Goal: Transaction & Acquisition: Obtain resource

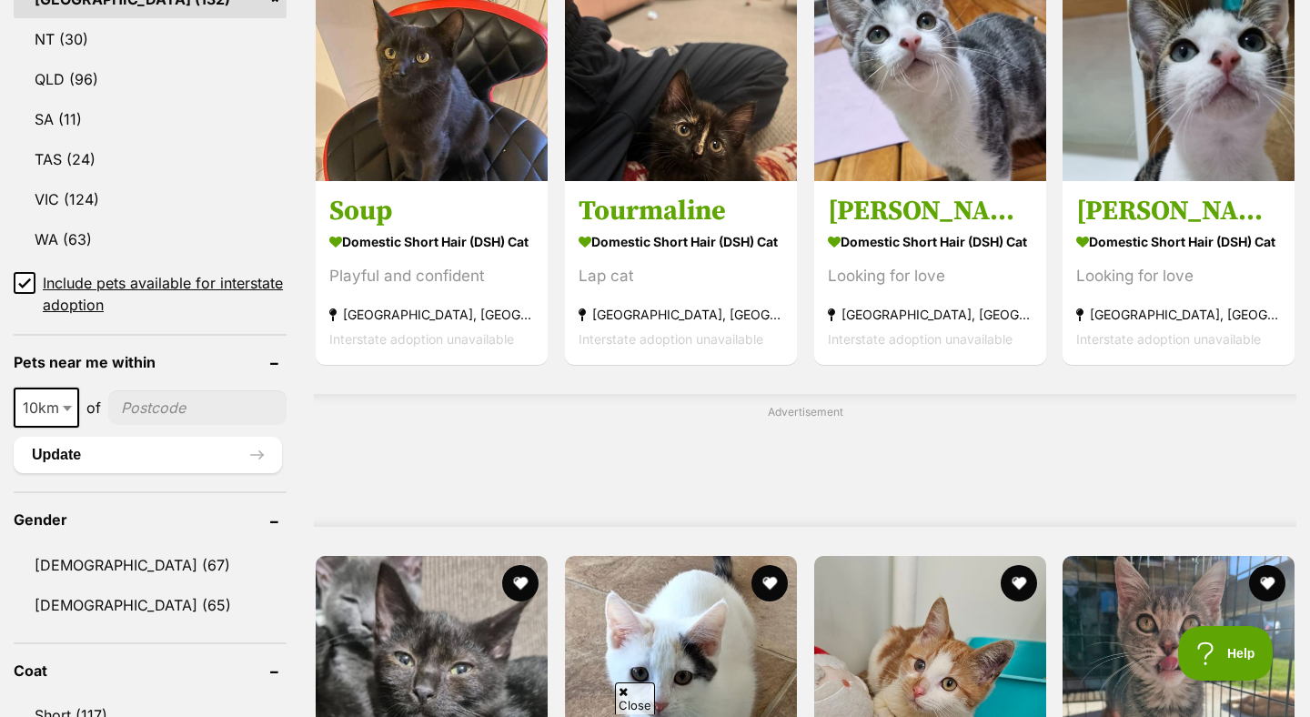
scroll to position [1078, 0]
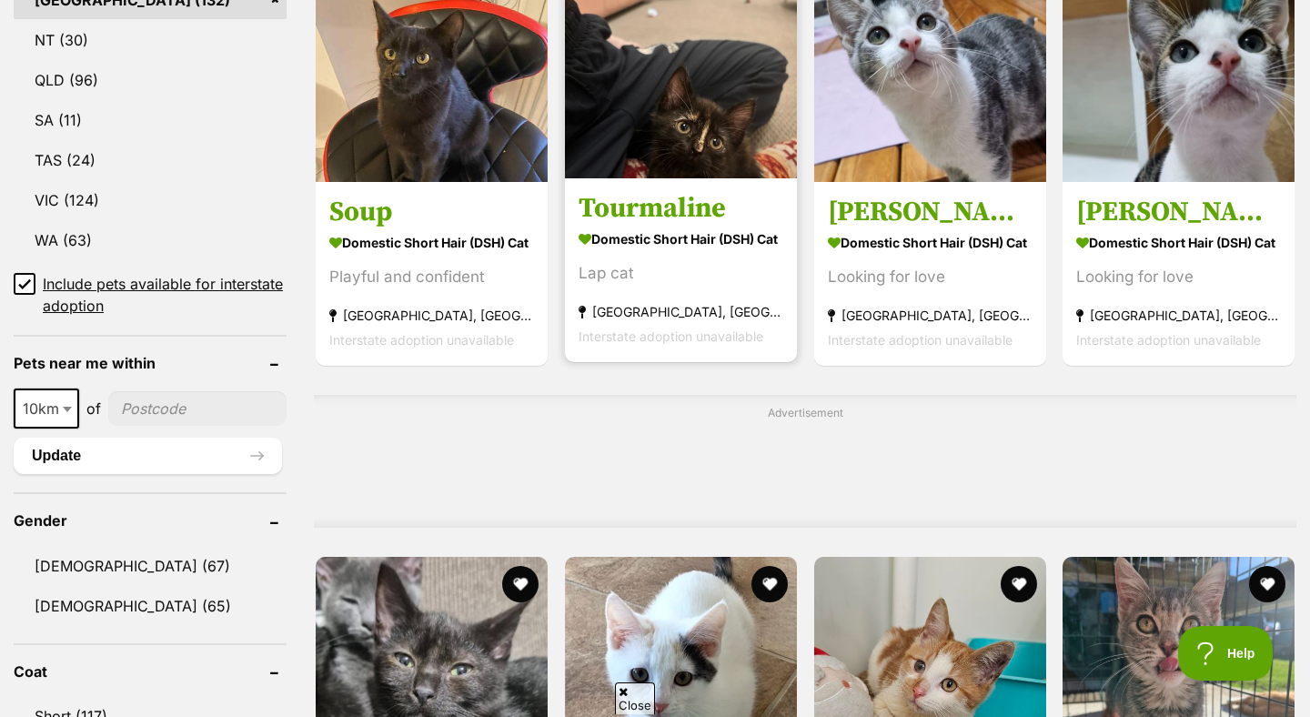
click at [666, 156] on img at bounding box center [681, 62] width 232 height 232
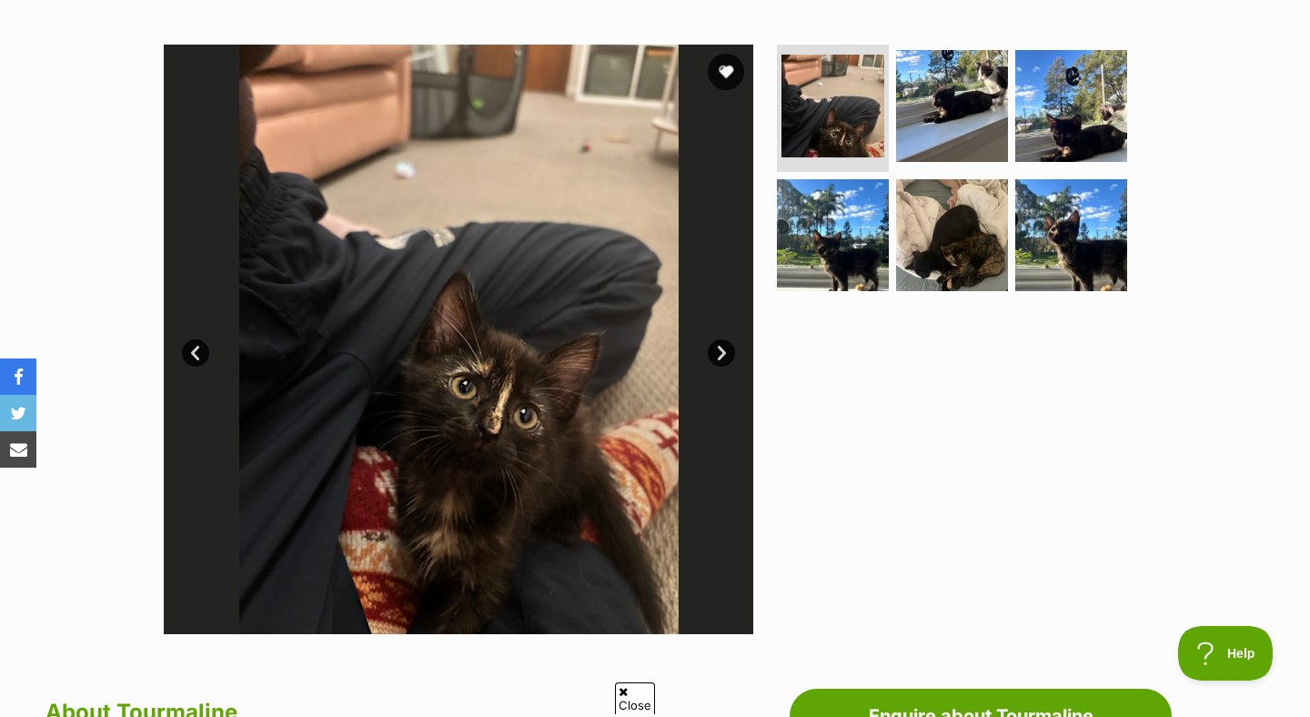
scroll to position [315, 0]
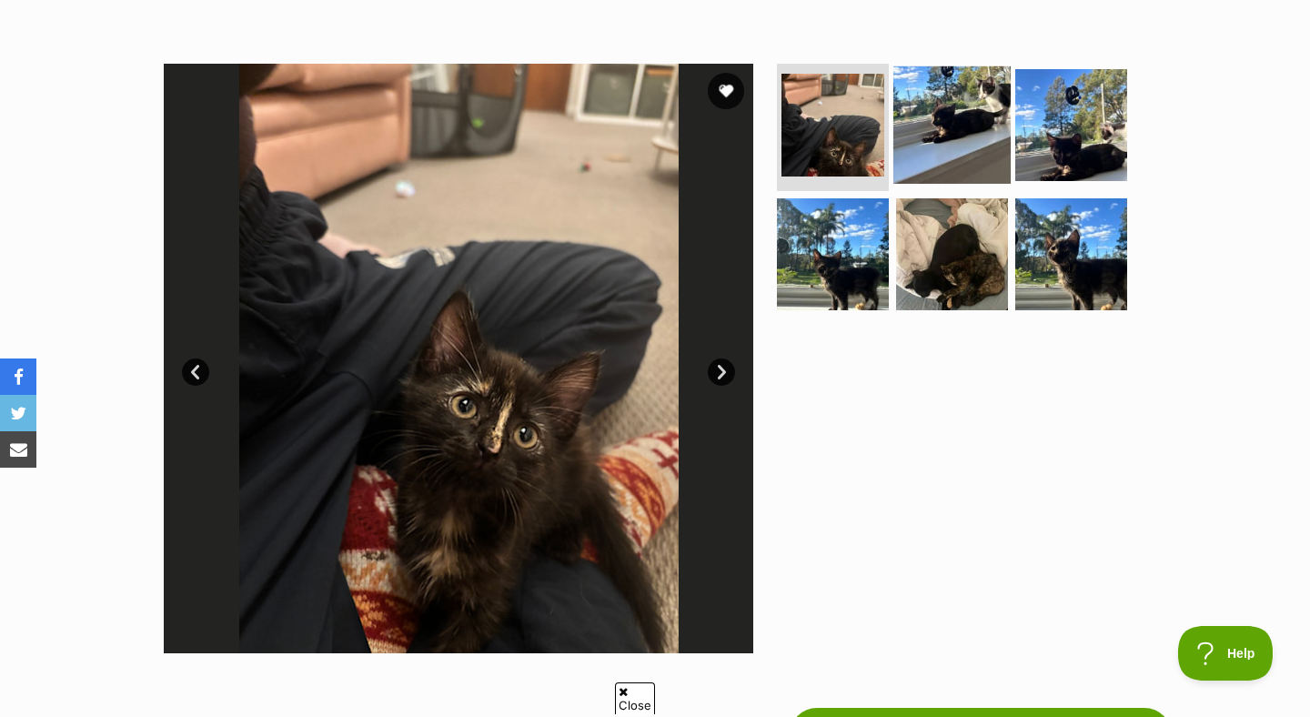
click at [936, 111] on img at bounding box center [951, 124] width 117 height 117
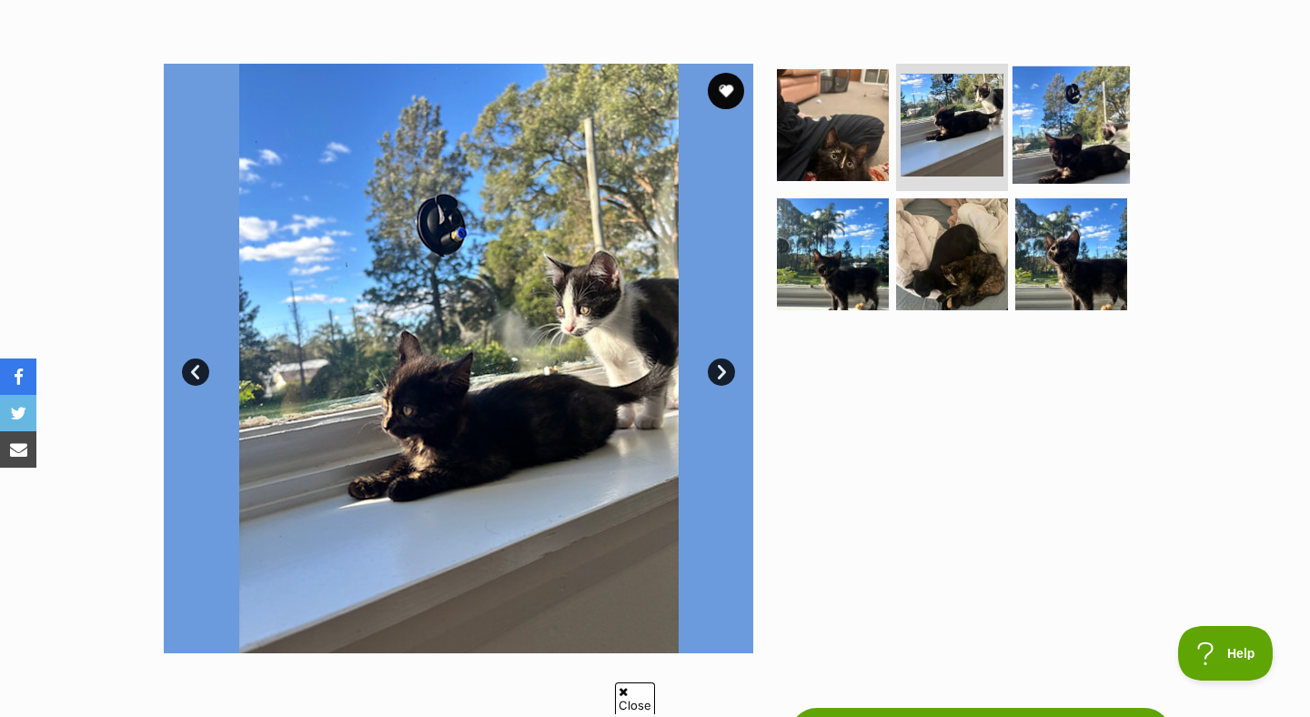
click at [1057, 116] on img at bounding box center [1070, 124] width 117 height 117
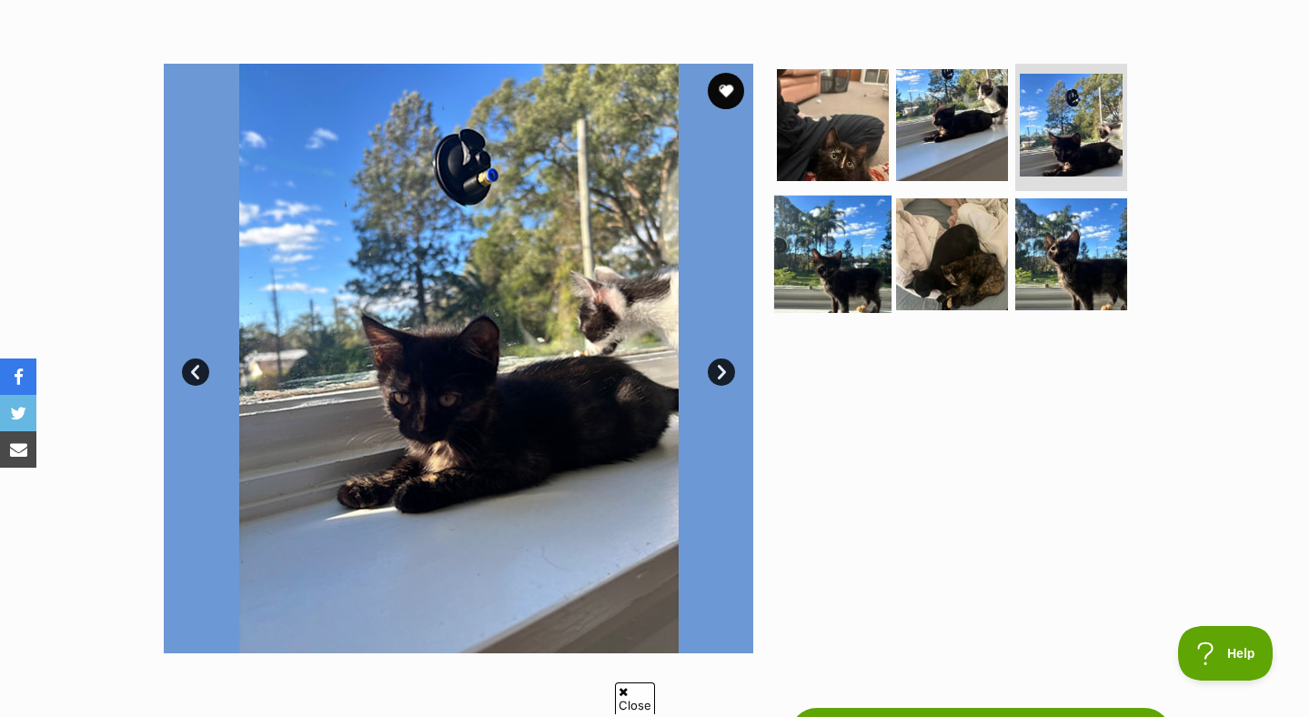
click at [847, 249] on img at bounding box center [832, 253] width 117 height 117
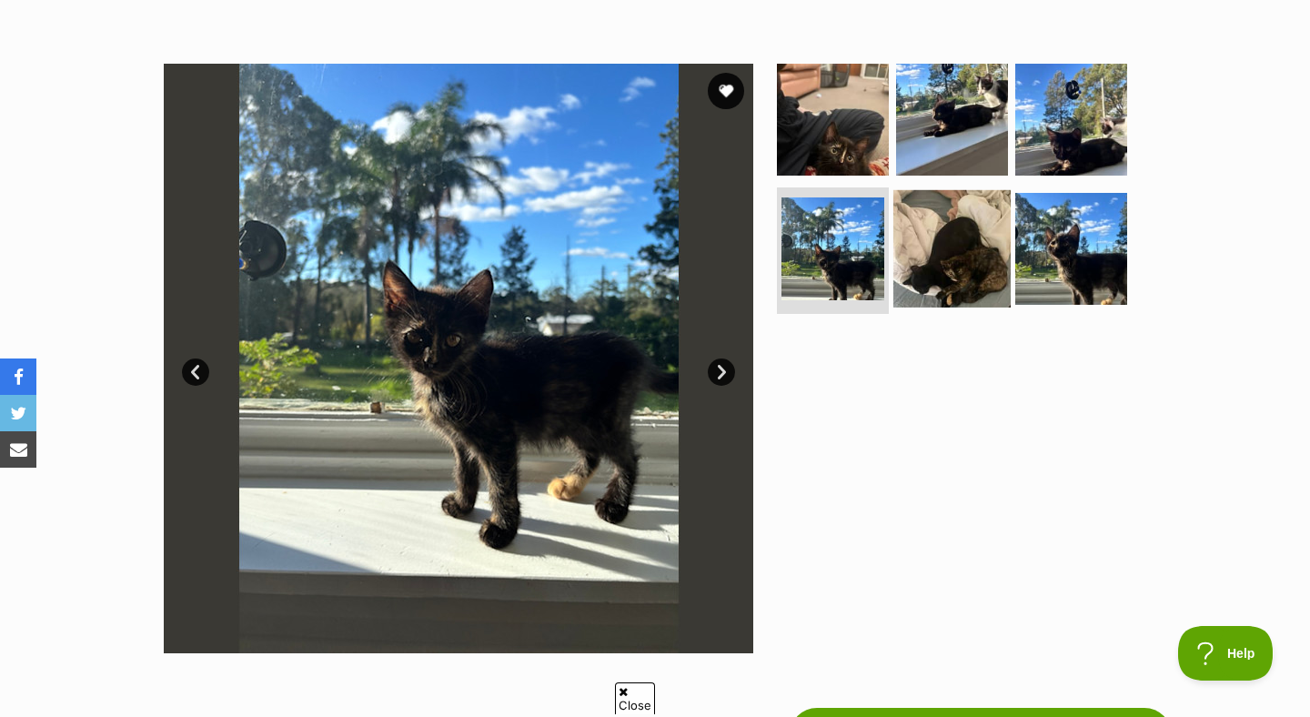
click at [951, 265] on img at bounding box center [951, 247] width 117 height 117
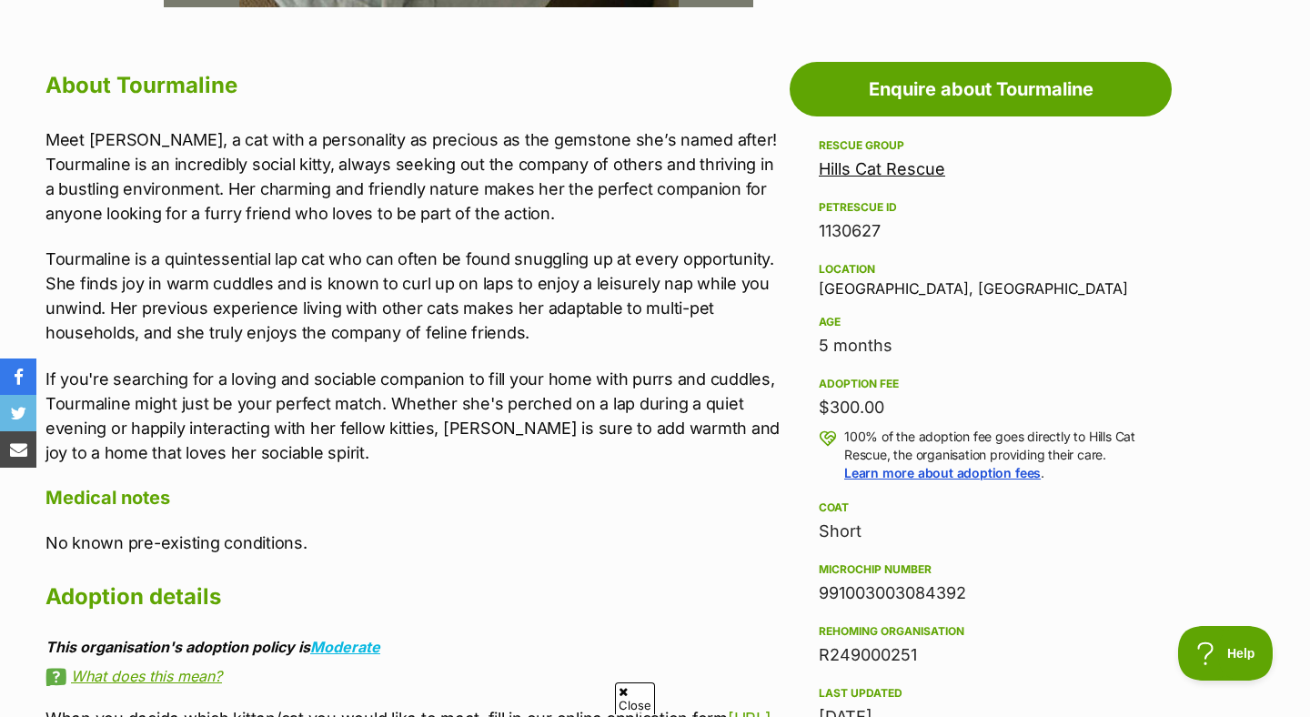
scroll to position [959, 0]
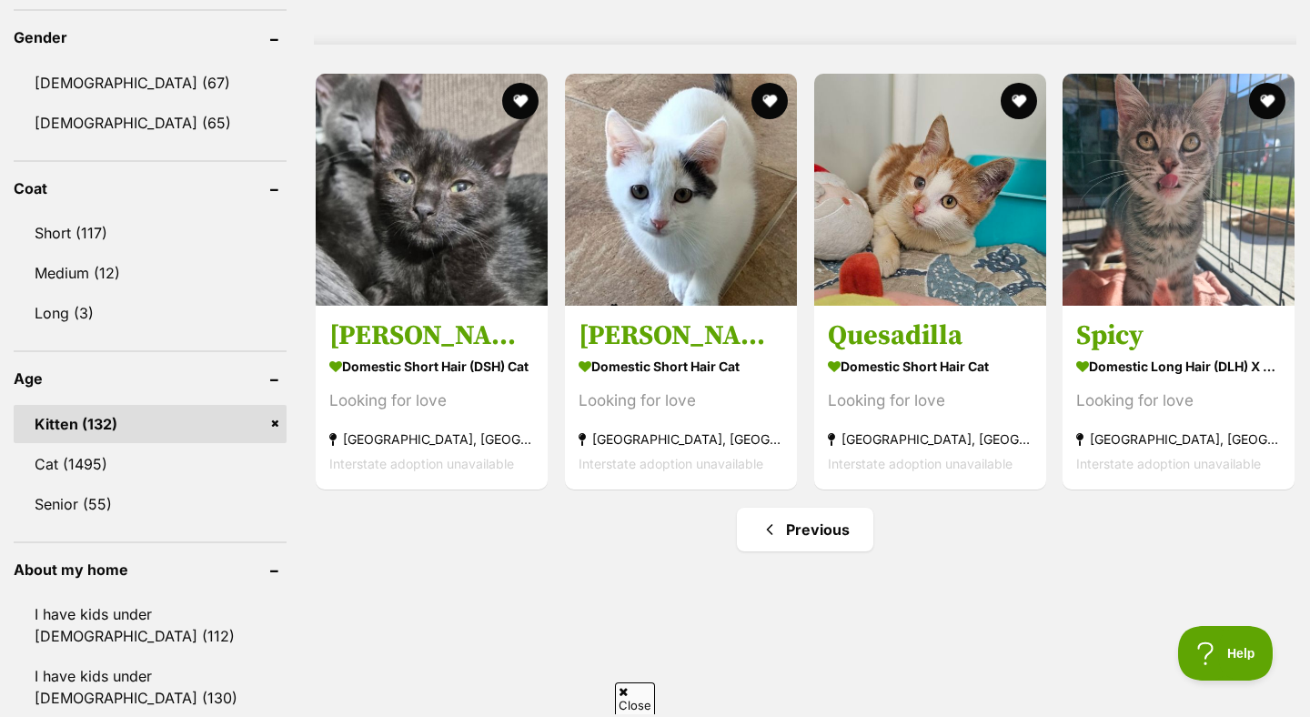
scroll to position [1559, 0]
